Goal: Transaction & Acquisition: Purchase product/service

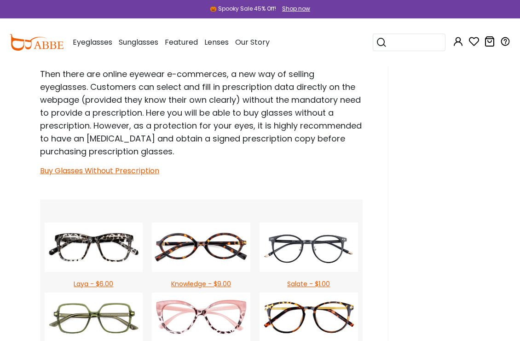
scroll to position [1121, 0]
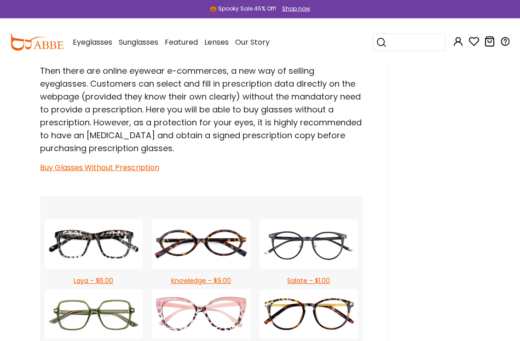
click at [53, 173] on link "Buy Glasses Without Prescription" at bounding box center [99, 167] width 119 height 11
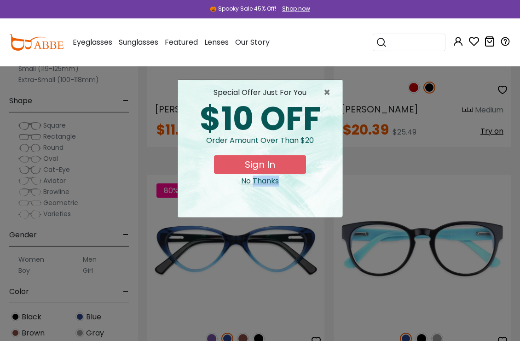
scroll to position [223, 0]
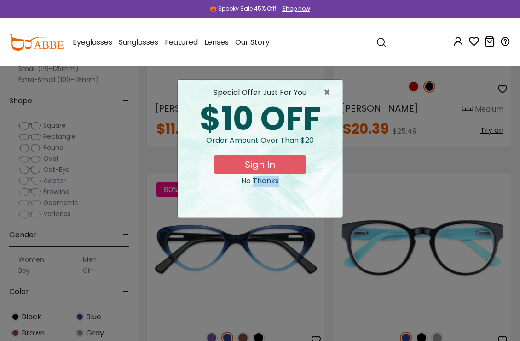
click at [329, 89] on span "×" at bounding box center [330, 92] width 12 height 11
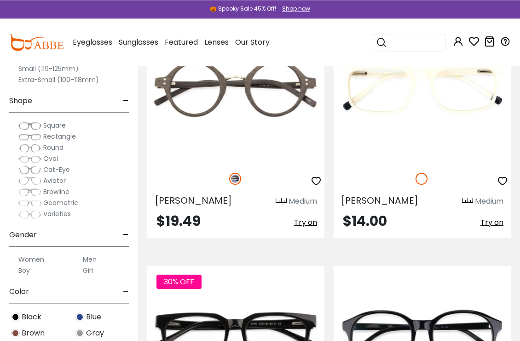
scroll to position [1892, 0]
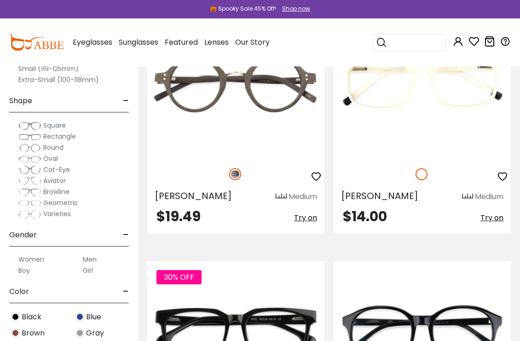
click at [24, 166] on img at bounding box center [29, 169] width 23 height 9
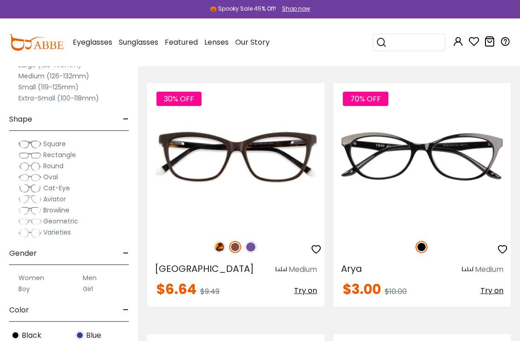
scroll to position [1568, 0]
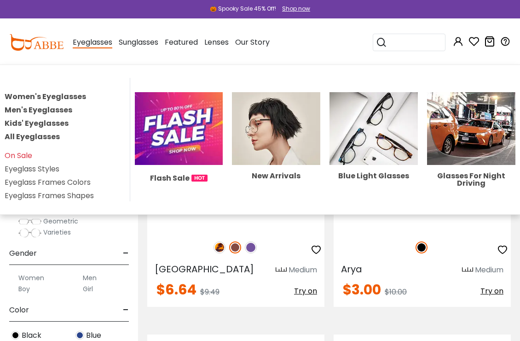
click at [19, 96] on link "Women's Eyeglasses" at bounding box center [45, 96] width 81 height 11
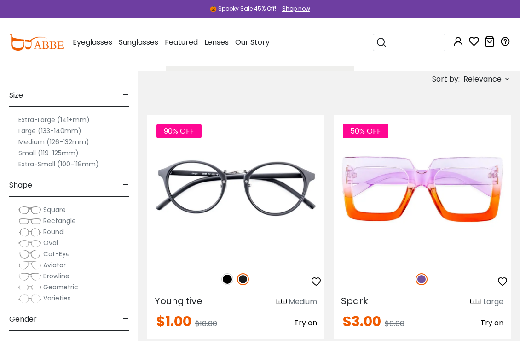
click at [38, 254] on img at bounding box center [29, 254] width 23 height 9
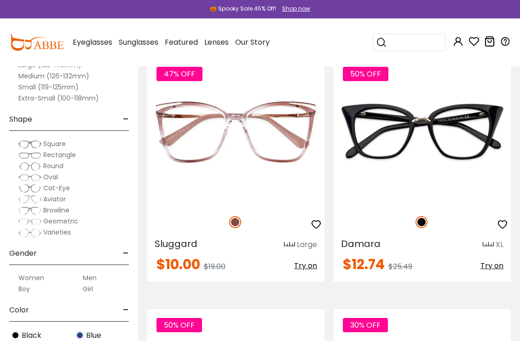
scroll to position [87, 0]
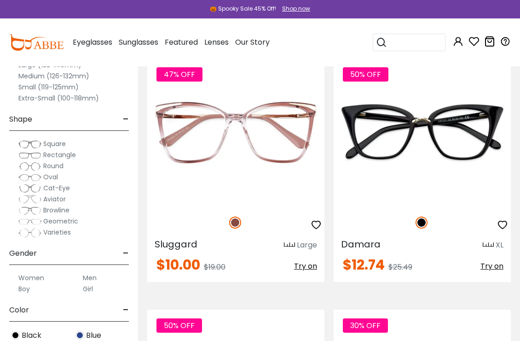
click at [0, 0] on img at bounding box center [0, 0] width 0 height 0
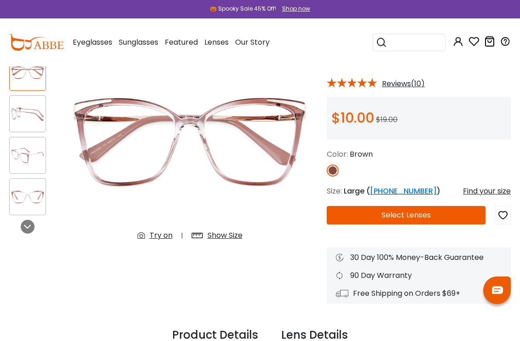
scroll to position [71, 0]
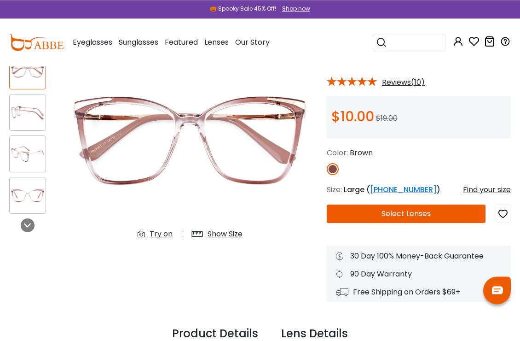
click at [367, 216] on button "Select Lenses" at bounding box center [406, 213] width 159 height 18
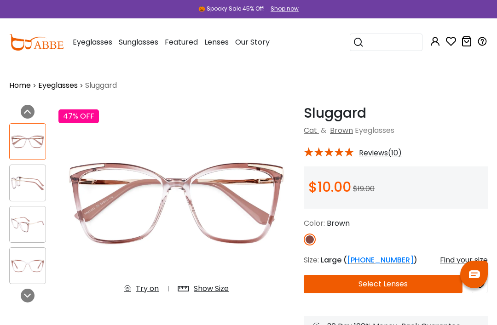
scroll to position [114, 0]
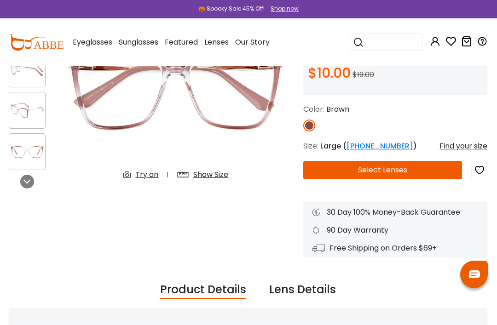
click at [145, 98] on img at bounding box center [176, 89] width 236 height 197
click at [334, 175] on button "Select Lenses" at bounding box center [382, 170] width 159 height 18
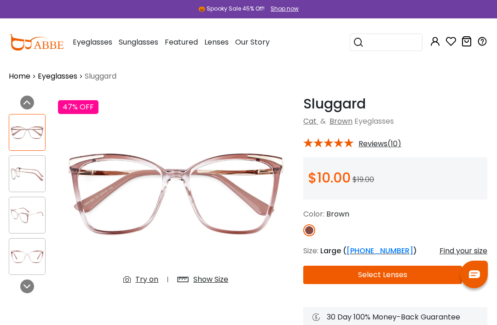
scroll to position [0, 0]
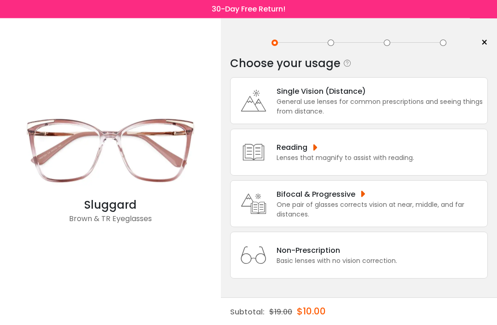
scroll to position [4, 0]
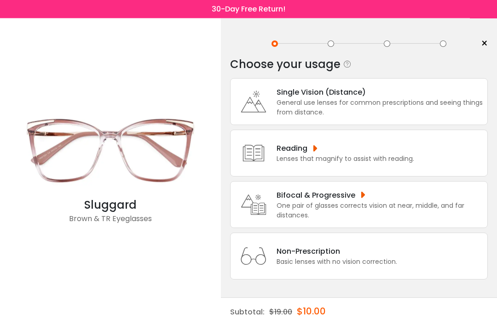
click at [288, 108] on div "General use lenses for common prescriptions and seeing things from distance." at bounding box center [380, 108] width 206 height 19
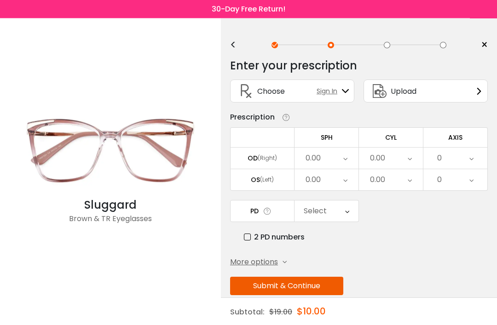
scroll to position [0, 0]
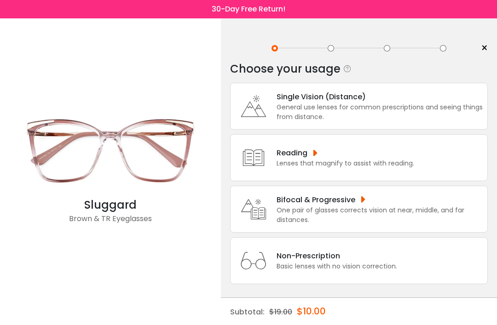
click at [436, 113] on div "General use lenses for common prescriptions and seeing things from distance." at bounding box center [380, 112] width 206 height 19
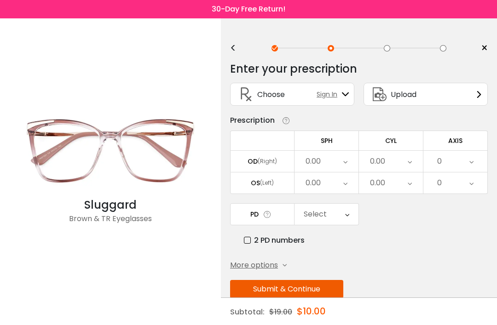
click at [459, 95] on div "Upload" at bounding box center [426, 94] width 124 height 23
